Goal: Check status

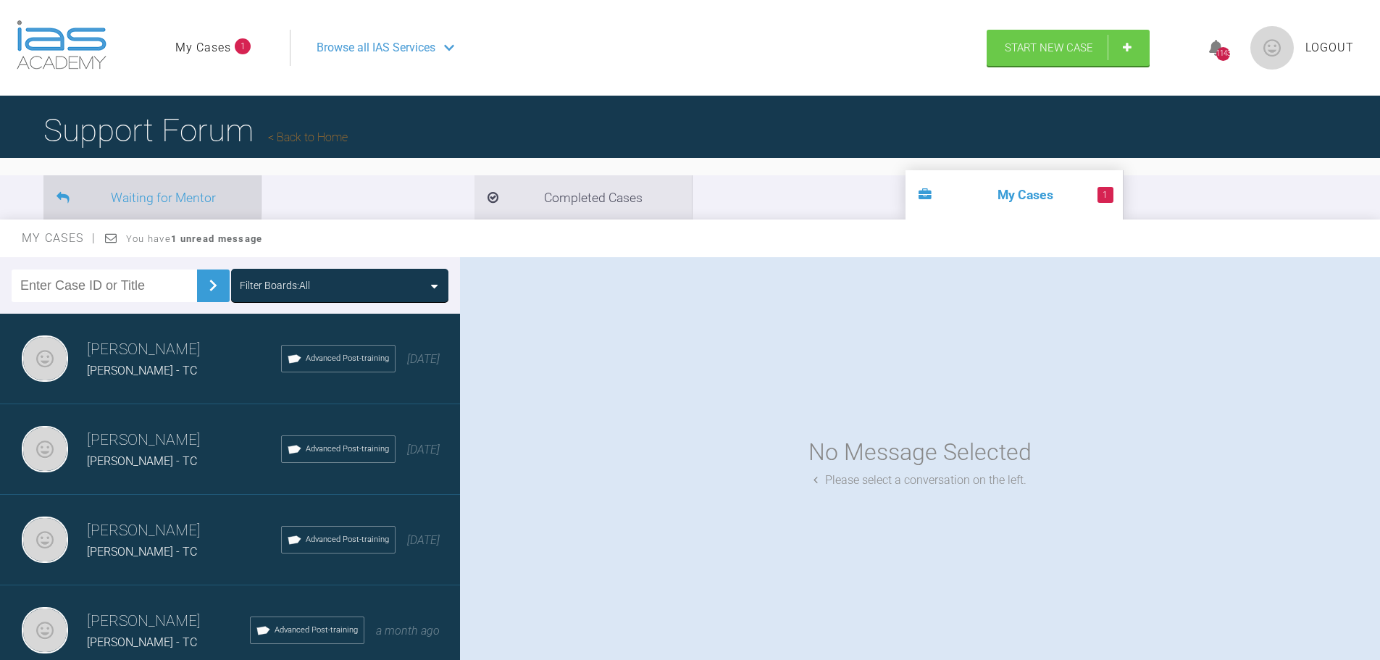
click at [134, 198] on li "Waiting for Mentor" at bounding box center [151, 197] width 217 height 44
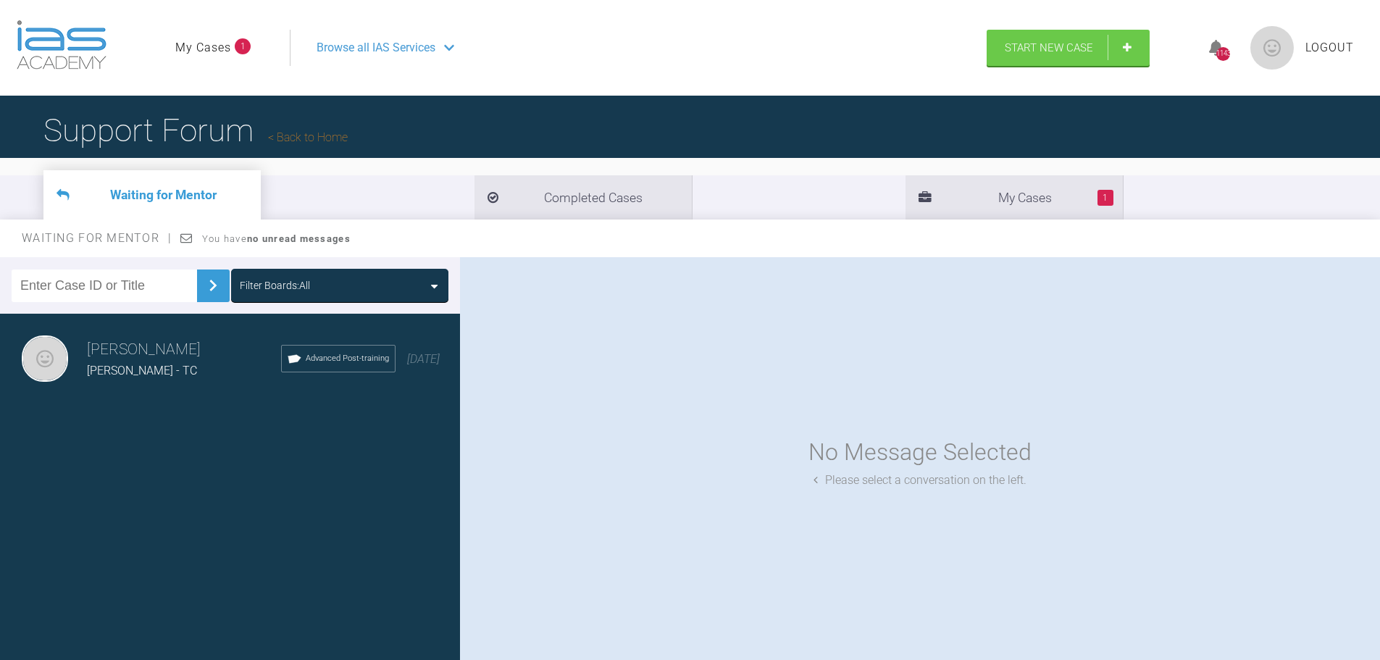
click at [121, 356] on h3 "[PERSON_NAME]" at bounding box center [184, 350] width 194 height 25
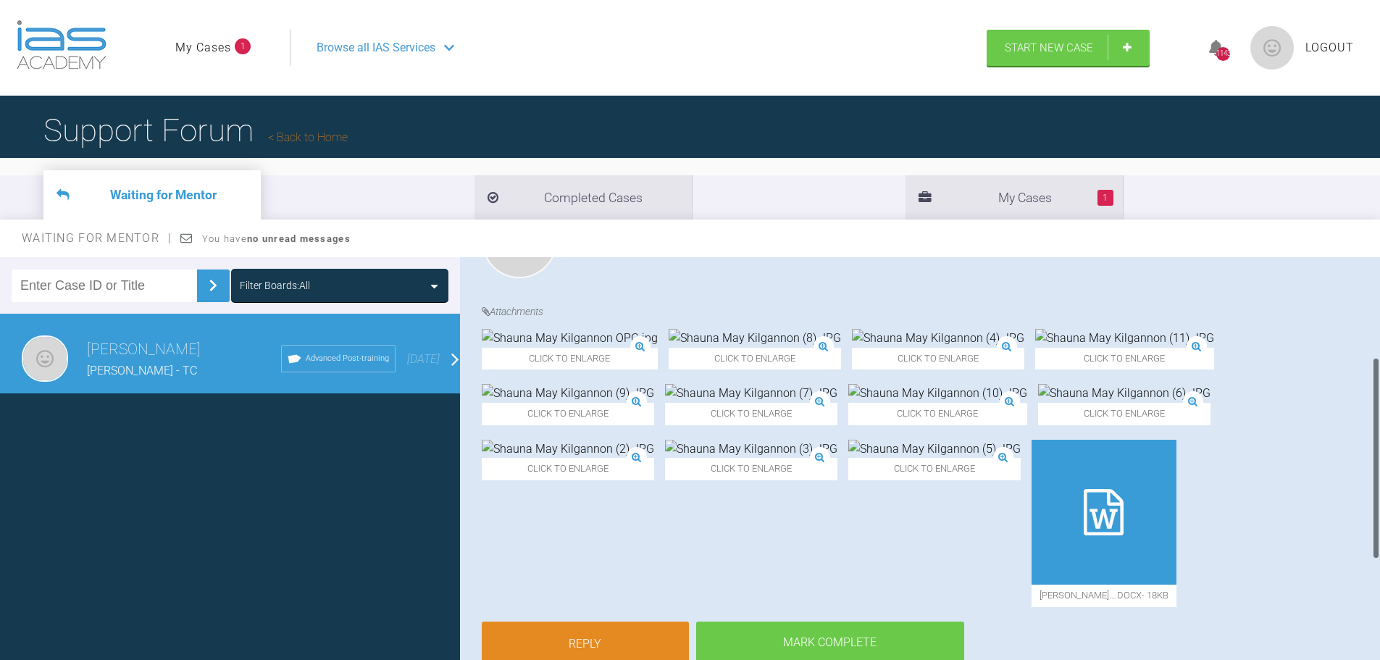
scroll to position [200, 0]
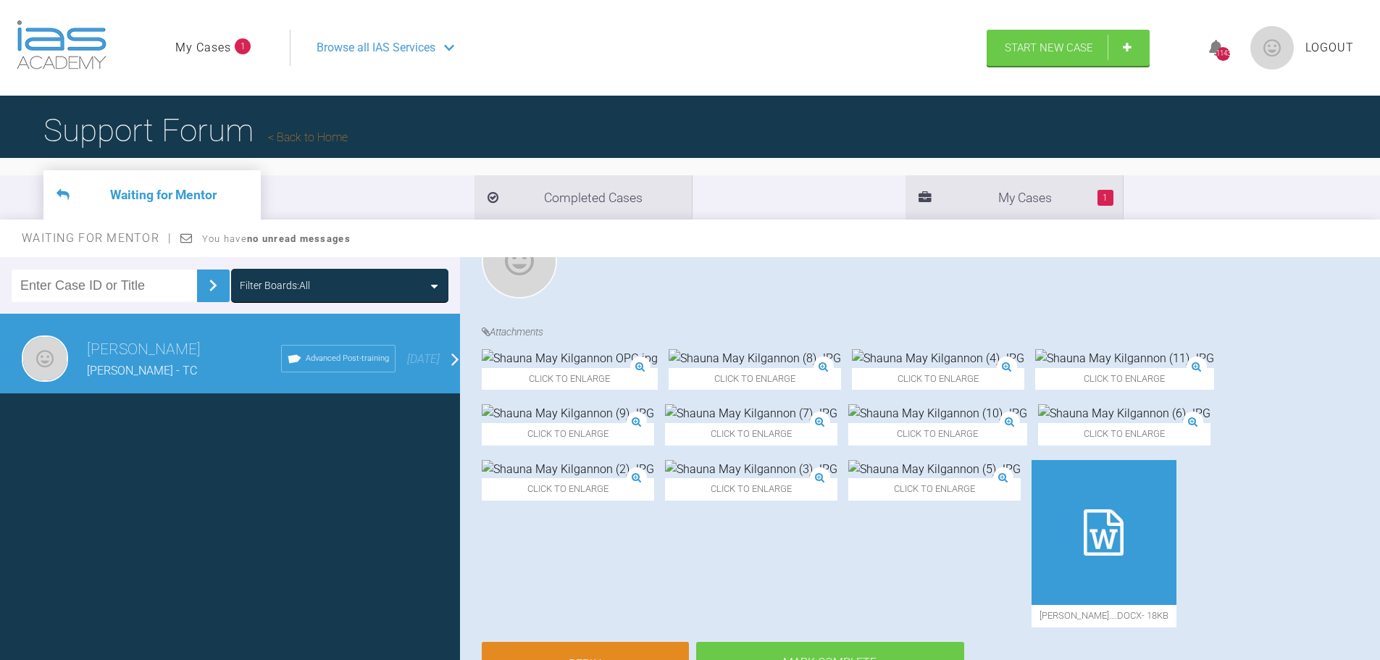
click at [198, 40] on link "My Cases" at bounding box center [203, 47] width 56 height 19
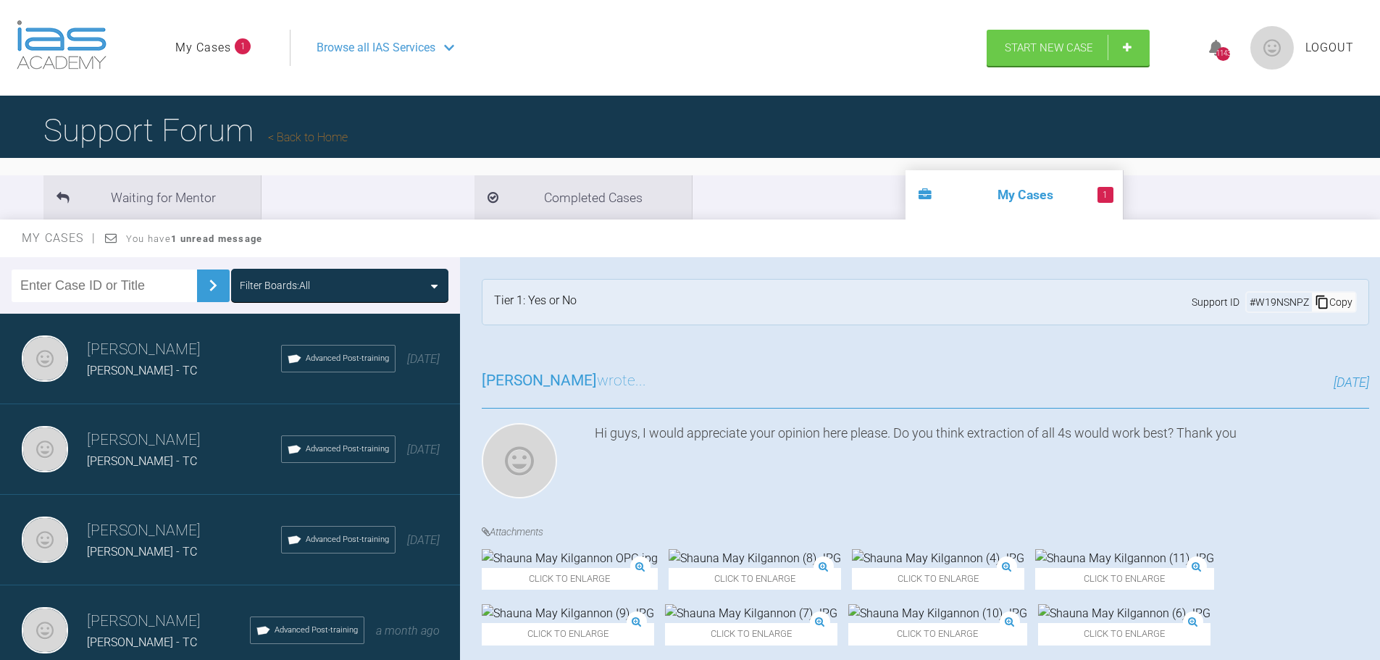
click at [183, 371] on div "[PERSON_NAME] - TC" at bounding box center [184, 370] width 194 height 19
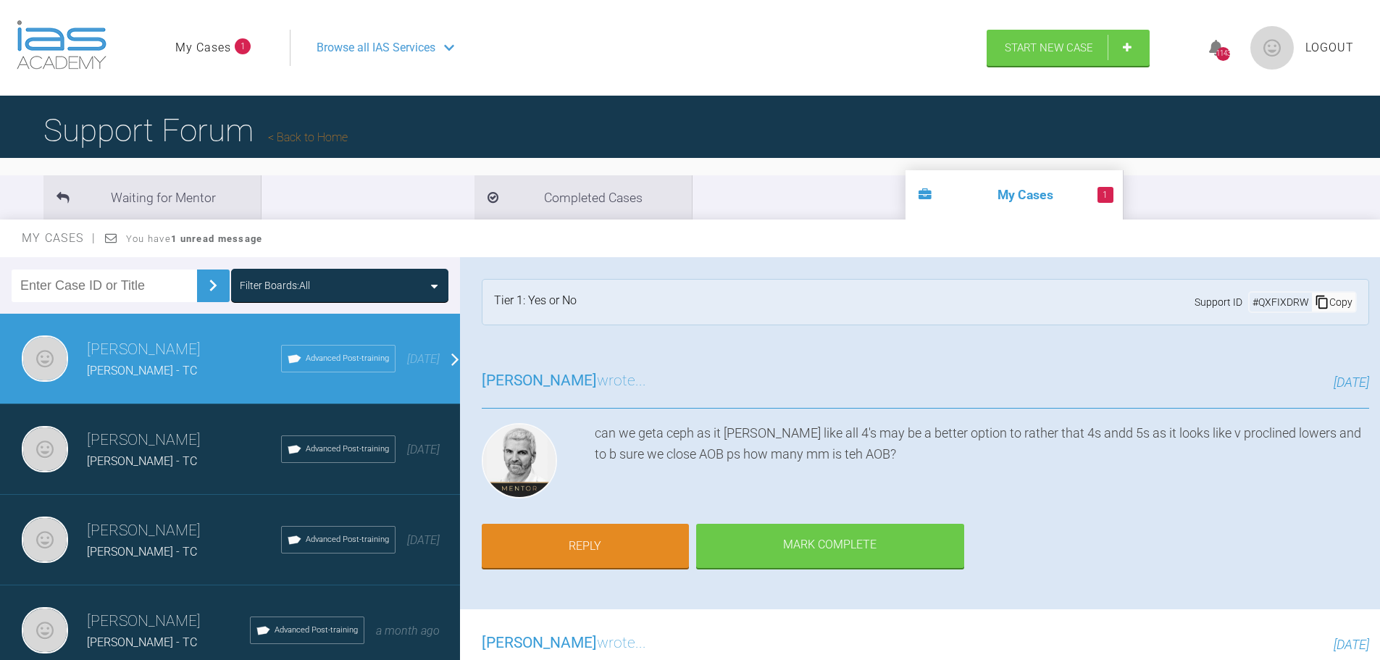
click at [177, 450] on h3 "[PERSON_NAME]" at bounding box center [184, 440] width 194 height 25
